Goal: Transaction & Acquisition: Purchase product/service

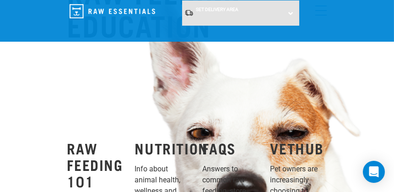
scroll to position [687, 0]
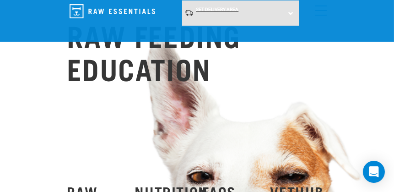
click at [206, 8] on span "Set Delivery Area" at bounding box center [217, 9] width 43 height 5
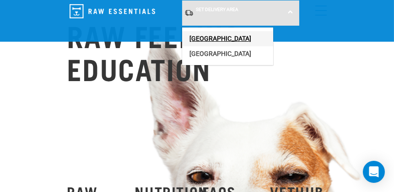
click at [205, 35] on link "[GEOGRAPHIC_DATA]" at bounding box center [227, 38] width 91 height 15
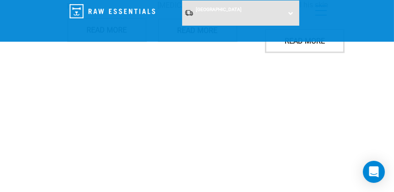
scroll to position [1536, 0]
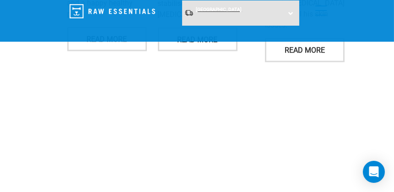
click at [206, 10] on span "[GEOGRAPHIC_DATA]" at bounding box center [219, 9] width 46 height 5
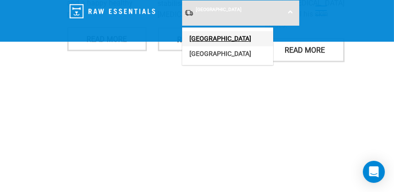
click at [200, 32] on link "[GEOGRAPHIC_DATA]" at bounding box center [227, 38] width 91 height 15
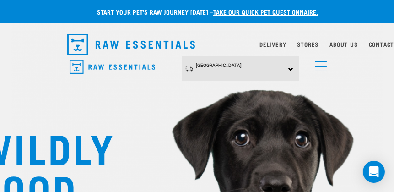
click at [320, 66] on span "menu" at bounding box center [320, 66] width 11 height 1
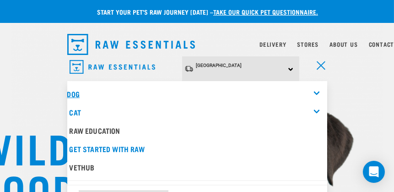
click at [79, 92] on link "Dog" at bounding box center [73, 94] width 12 height 4
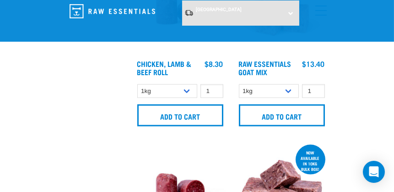
scroll to position [1557, 0]
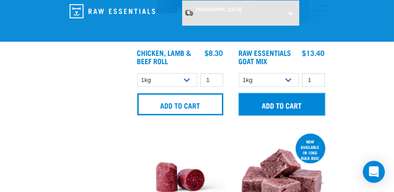
click at [289, 99] on input "Add to cart" at bounding box center [282, 104] width 86 height 22
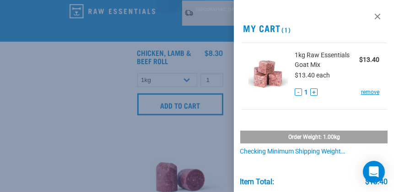
click at [179, 123] on div at bounding box center [197, 96] width 394 height 192
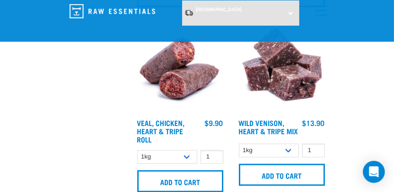
scroll to position [2426, 0]
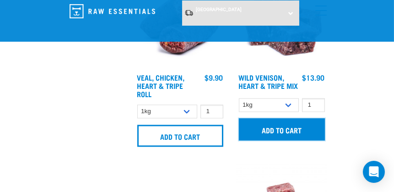
click at [282, 133] on input "Add to cart" at bounding box center [282, 129] width 86 height 22
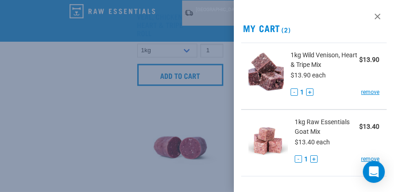
scroll to position [2518, 0]
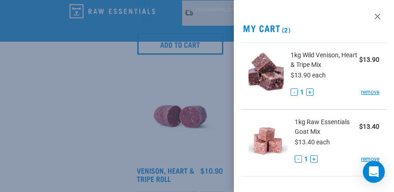
click at [98, 114] on div at bounding box center [197, 96] width 394 height 192
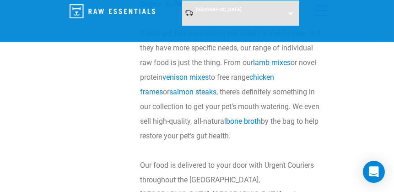
scroll to position [3166, 0]
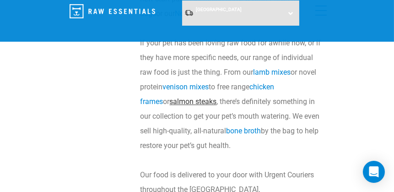
click at [170, 105] on link "salmon steaks" at bounding box center [193, 101] width 47 height 9
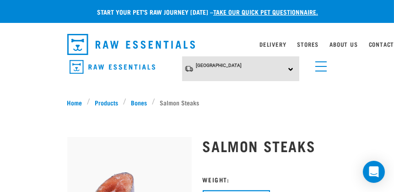
click at [322, 64] on link "menu" at bounding box center [319, 64] width 16 height 16
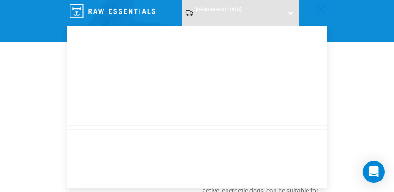
scroll to position [107, 0]
click at [240, 31] on div "Dog" at bounding box center [197, 38] width 260 height 18
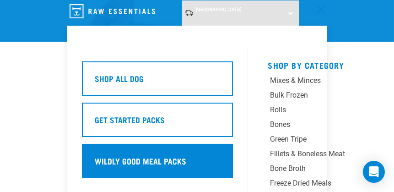
click at [158, 156] on h5 "Wildly Good Meal Packs" at bounding box center [141, 161] width 92 height 12
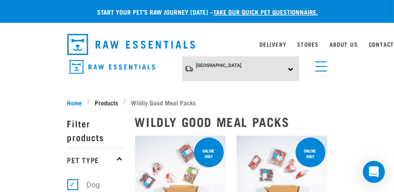
click at [105, 100] on span "Products" at bounding box center [106, 103] width 23 height 10
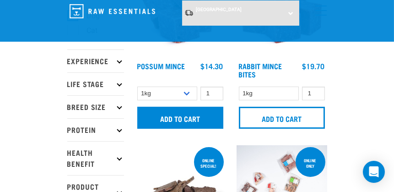
scroll to position [92, 0]
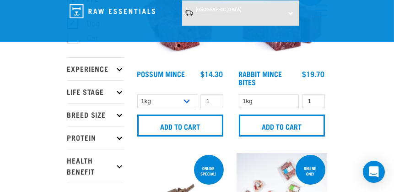
click at [117, 139] on p "Protein" at bounding box center [95, 137] width 57 height 23
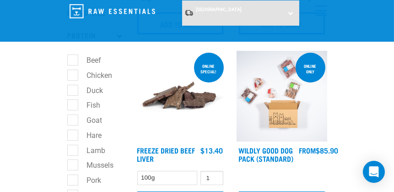
scroll to position [183, 0]
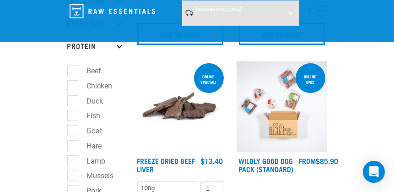
click at [74, 132] on label "Goat" at bounding box center [89, 130] width 34 height 11
click at [73, 132] on input "Goat" at bounding box center [70, 129] width 6 height 6
checkbox input "true"
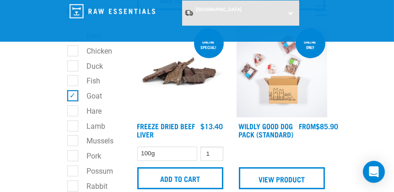
scroll to position [228, 0]
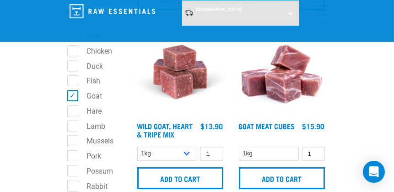
scroll to position [228, 0]
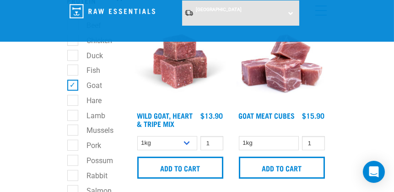
click at [73, 103] on label "Hare" at bounding box center [88, 100] width 33 height 11
click at [73, 102] on input "Hare" at bounding box center [70, 99] width 6 height 6
checkbox input "true"
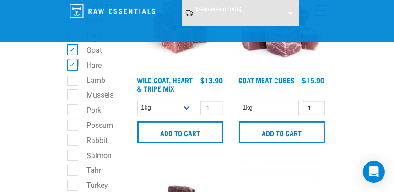
scroll to position [275, 0]
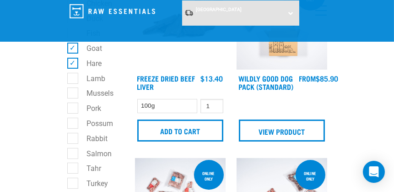
scroll to position [275, 0]
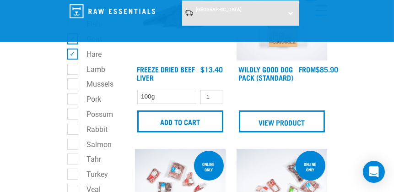
click at [75, 116] on label "Possum" at bounding box center [94, 114] width 45 height 11
click at [73, 115] on input "Possum" at bounding box center [70, 112] width 6 height 6
checkbox input "true"
click at [73, 132] on label "Rabbit" at bounding box center [91, 129] width 39 height 11
click at [73, 130] on input "Rabbit" at bounding box center [70, 128] width 6 height 6
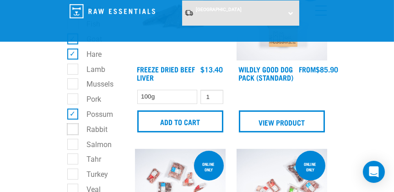
checkbox input "true"
click at [74, 150] on label "Salmon" at bounding box center [93, 144] width 43 height 11
click at [73, 146] on input "Salmon" at bounding box center [70, 143] width 6 height 6
checkbox input "true"
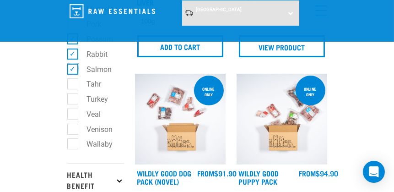
scroll to position [366, 0]
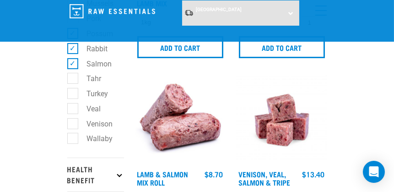
scroll to position [366, 0]
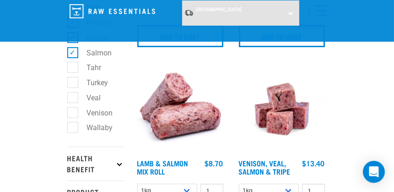
click at [74, 116] on label "Venison" at bounding box center [94, 112] width 44 height 11
click at [73, 114] on input "Venison" at bounding box center [70, 111] width 6 height 6
checkbox input "true"
click at [74, 132] on label "Wallaby" at bounding box center [94, 127] width 44 height 11
click at [73, 129] on input "Wallaby" at bounding box center [70, 126] width 6 height 6
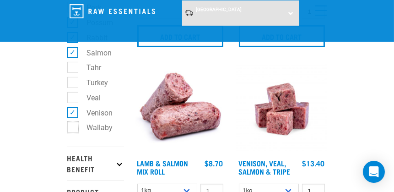
checkbox input "true"
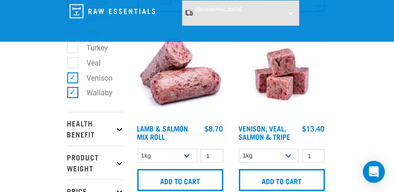
scroll to position [412, 0]
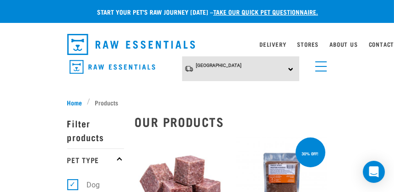
scroll to position [45, 0]
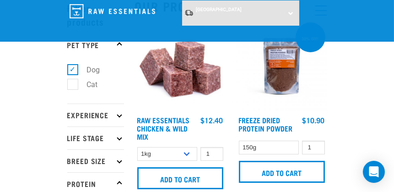
click at [118, 160] on icon at bounding box center [119, 160] width 5 height 5
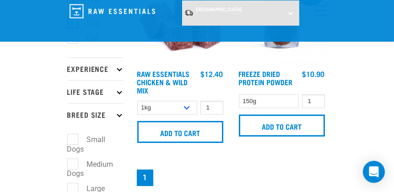
scroll to position [137, 0]
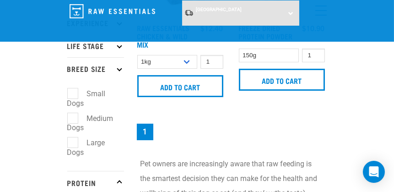
click at [73, 94] on label "Small Dogs" at bounding box center [86, 98] width 38 height 21
click at [73, 94] on input "Small Dogs" at bounding box center [70, 92] width 6 height 6
checkbox input "true"
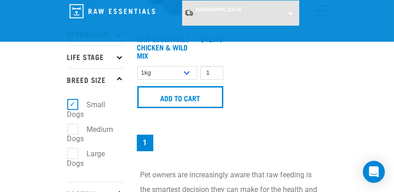
scroll to position [137, 0]
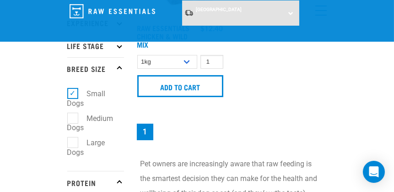
click at [70, 120] on label "Medium Dogs" at bounding box center [90, 123] width 46 height 21
click at [70, 119] on input "Medium Dogs" at bounding box center [70, 117] width 6 height 6
checkbox input "true"
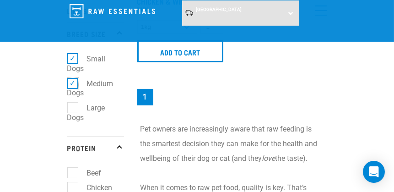
scroll to position [183, 0]
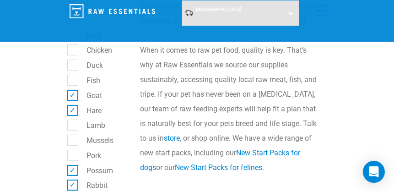
scroll to position [320, 0]
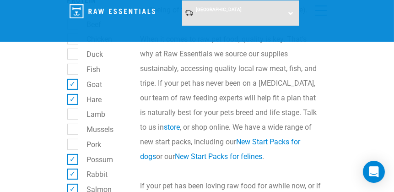
click at [74, 71] on label "Fish" at bounding box center [88, 69] width 32 height 11
click at [73, 71] on input "Fish" at bounding box center [70, 68] width 6 height 6
checkbox input "true"
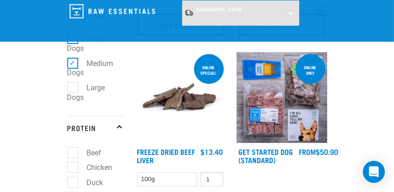
scroll to position [183, 0]
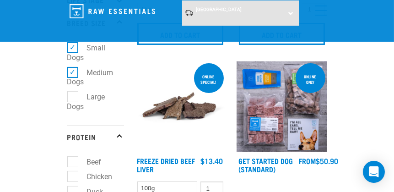
click at [274, 103] on img at bounding box center [282, 106] width 91 height 91
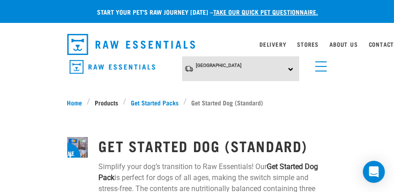
click at [109, 99] on link "Products" at bounding box center [106, 103] width 33 height 10
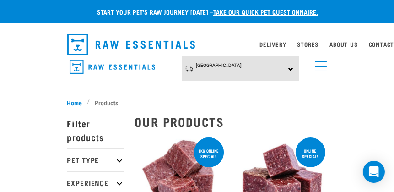
click at [194, 150] on div "1kg online special!" at bounding box center [209, 153] width 30 height 19
click at [204, 149] on div "1kg online special!" at bounding box center [209, 153] width 30 height 19
click at [302, 146] on div "ONLINE SPECIAL!" at bounding box center [311, 153] width 30 height 19
click at [308, 155] on div "ONLINE SPECIAL!" at bounding box center [311, 153] width 30 height 19
click at [285, 158] on img at bounding box center [282, 181] width 91 height 91
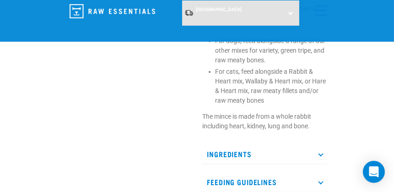
scroll to position [458, 0]
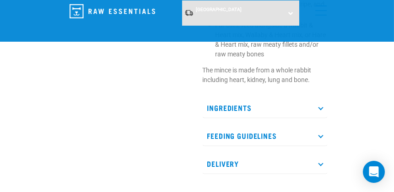
click at [321, 108] on icon at bounding box center [320, 107] width 5 height 5
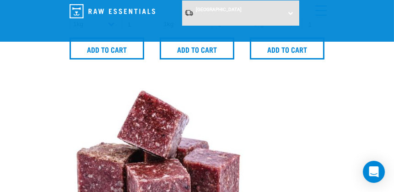
scroll to position [733, 0]
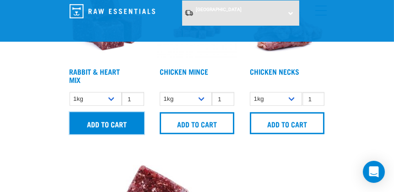
click at [98, 117] on input "Add to cart" at bounding box center [107, 123] width 75 height 22
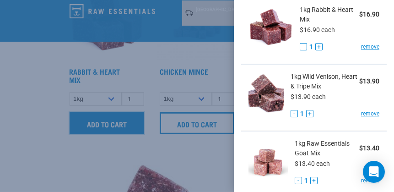
scroll to position [687, 0]
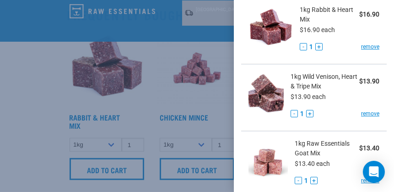
click at [167, 92] on div at bounding box center [197, 96] width 394 height 192
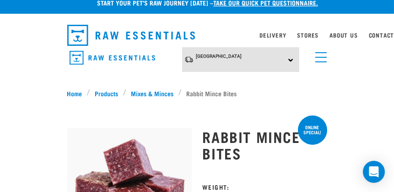
scroll to position [0, 0]
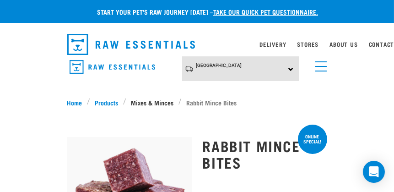
click at [154, 102] on link "Mixes & Minces" at bounding box center [152, 103] width 52 height 10
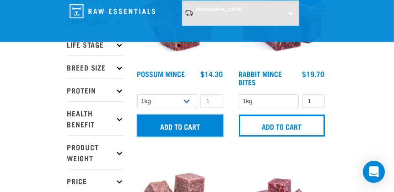
click at [171, 121] on input "Add to cart" at bounding box center [180, 125] width 86 height 22
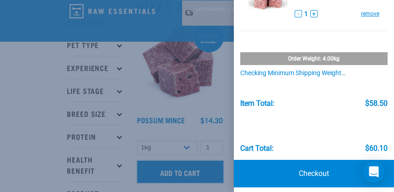
scroll to position [228, 0]
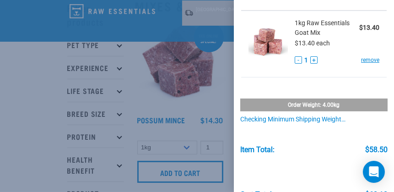
click at [26, 106] on div at bounding box center [197, 96] width 394 height 192
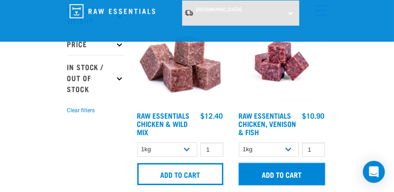
click at [287, 168] on input "Add to cart" at bounding box center [282, 174] width 86 height 22
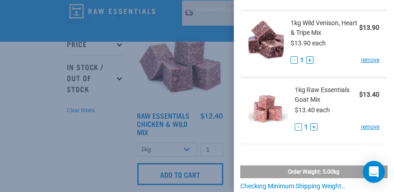
click at [99, 141] on div at bounding box center [197, 96] width 394 height 192
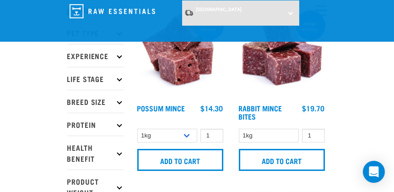
scroll to position [92, 0]
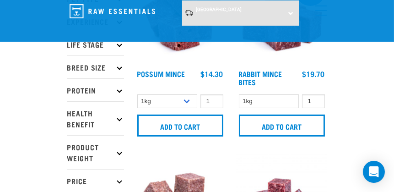
click at [119, 152] on icon at bounding box center [119, 152] width 5 height 5
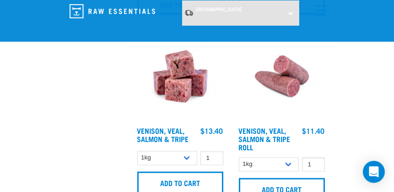
scroll to position [2060, 0]
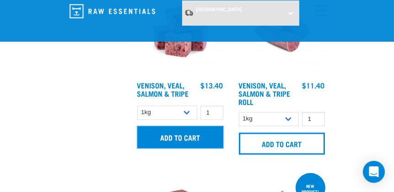
click at [179, 135] on input "Add to cart" at bounding box center [180, 137] width 86 height 22
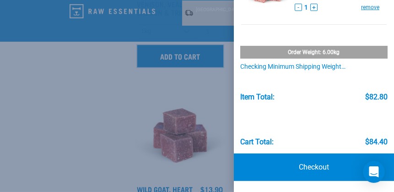
scroll to position [2152, 0]
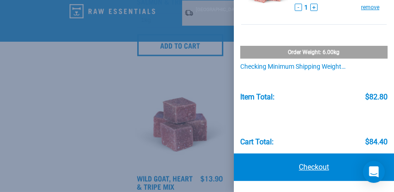
click at [312, 163] on link "Checkout" at bounding box center [314, 166] width 160 height 27
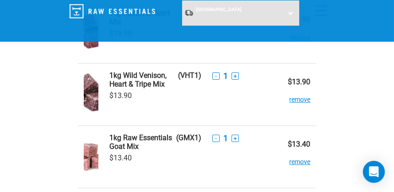
scroll to position [275, 0]
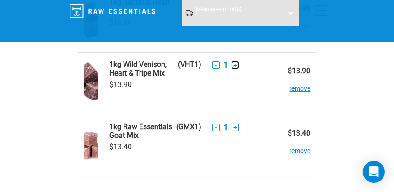
click at [236, 65] on button "+" at bounding box center [235, 64] width 7 height 7
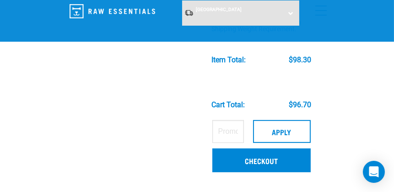
scroll to position [458, 0]
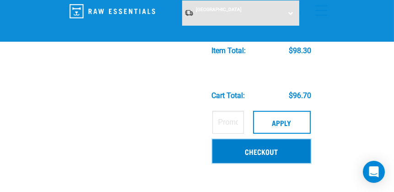
click at [265, 147] on link "Checkout" at bounding box center [261, 151] width 98 height 24
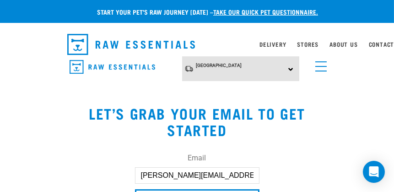
scroll to position [45, 0]
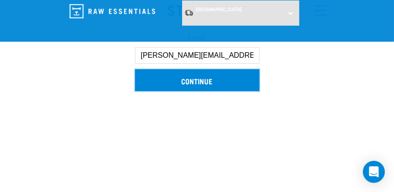
click at [194, 77] on input "Continue" at bounding box center [197, 80] width 125 height 22
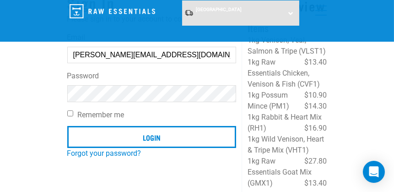
scroll to position [92, 0]
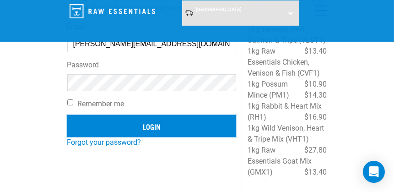
click at [153, 121] on input "Login" at bounding box center [151, 126] width 169 height 22
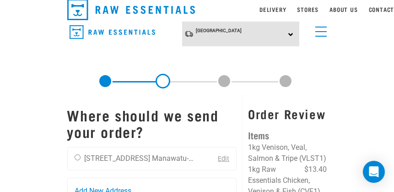
scroll to position [45, 0]
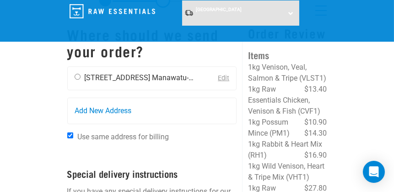
click at [78, 77] on input "radio" at bounding box center [78, 77] width 6 height 6
radio input "true"
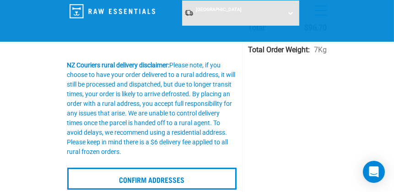
scroll to position [320, 0]
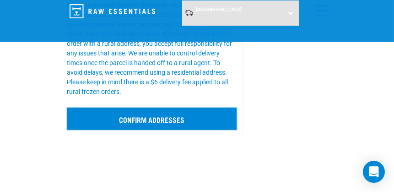
click at [159, 114] on input "Confirm addresses" at bounding box center [152, 119] width 170 height 22
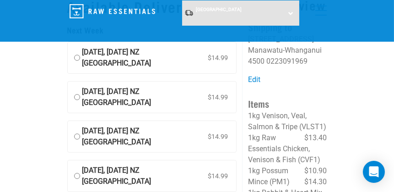
scroll to position [45, 0]
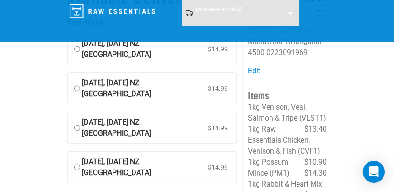
click at [77, 48] on input "[DATE], [DATE] NZ [GEOGRAPHIC_DATA] $14.99" at bounding box center [77, 49] width 6 height 22
radio input "true"
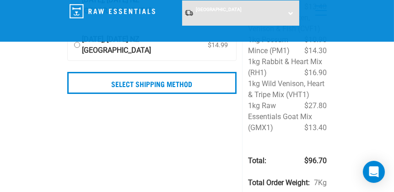
scroll to position [183, 0]
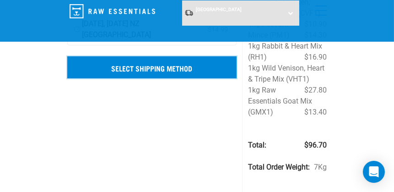
click at [166, 65] on input "Select Shipping Method" at bounding box center [152, 67] width 170 height 22
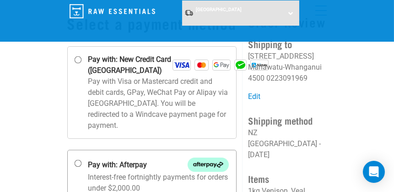
scroll to position [45, 0]
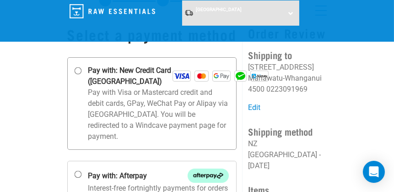
click at [174, 74] on img at bounding box center [182, 76] width 18 height 11
click at [81, 74] on input "Pay with: New Credit Card ([GEOGRAPHIC_DATA])" at bounding box center [77, 70] width 7 height 7
radio input "true"
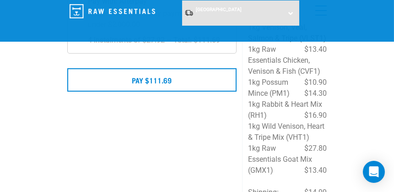
scroll to position [228, 0]
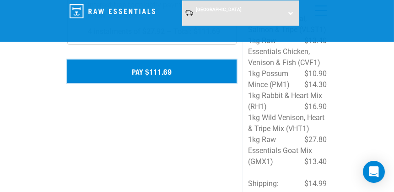
click at [155, 60] on button "Pay $111.69" at bounding box center [152, 71] width 170 height 23
